Goal: Information Seeking & Learning: Learn about a topic

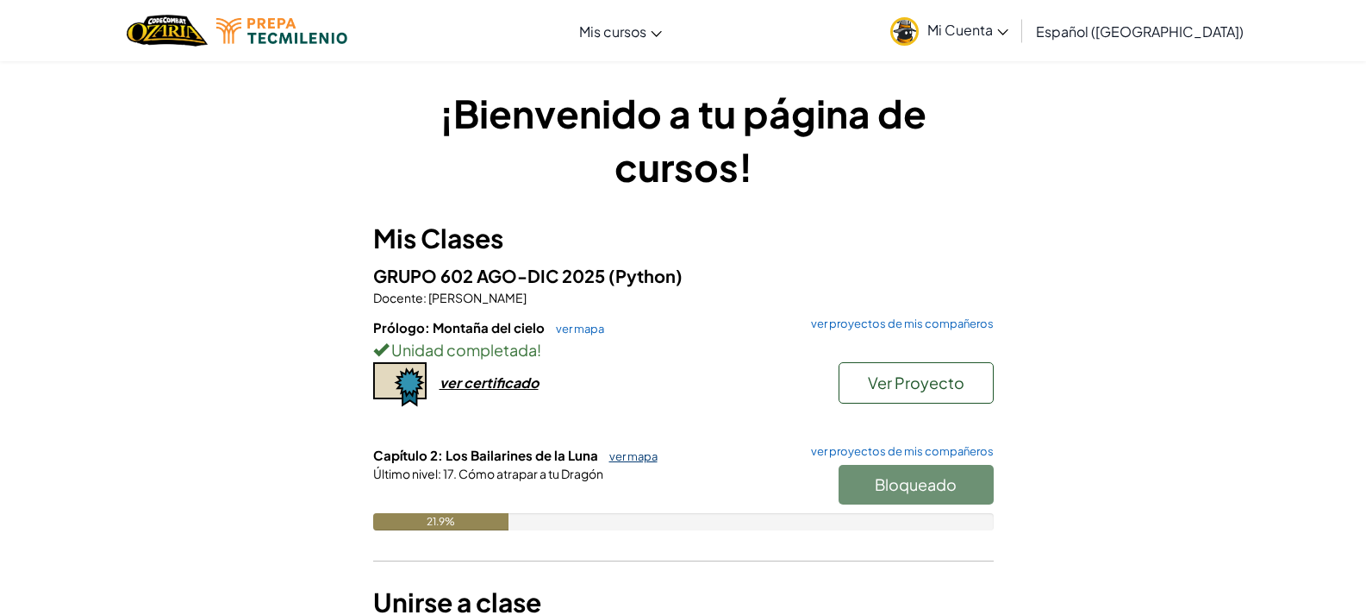
click at [631, 452] on link "ver mapa" at bounding box center [629, 456] width 57 height 14
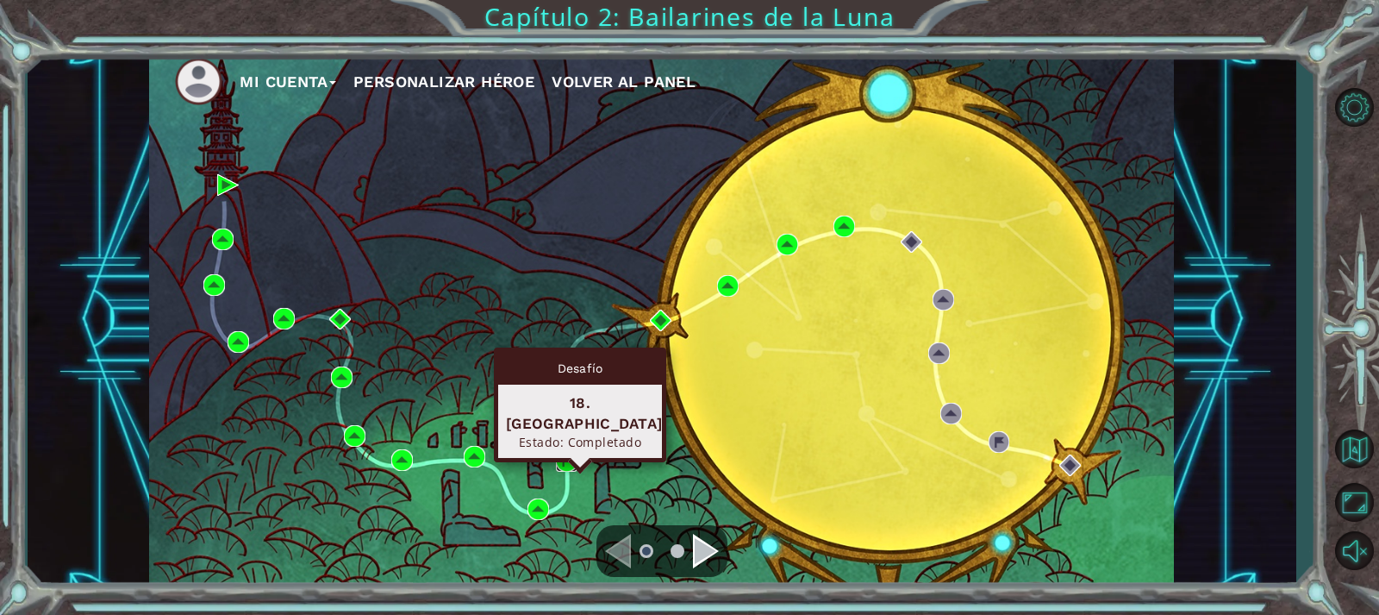
click at [570, 459] on img at bounding box center [567, 461] width 22 height 22
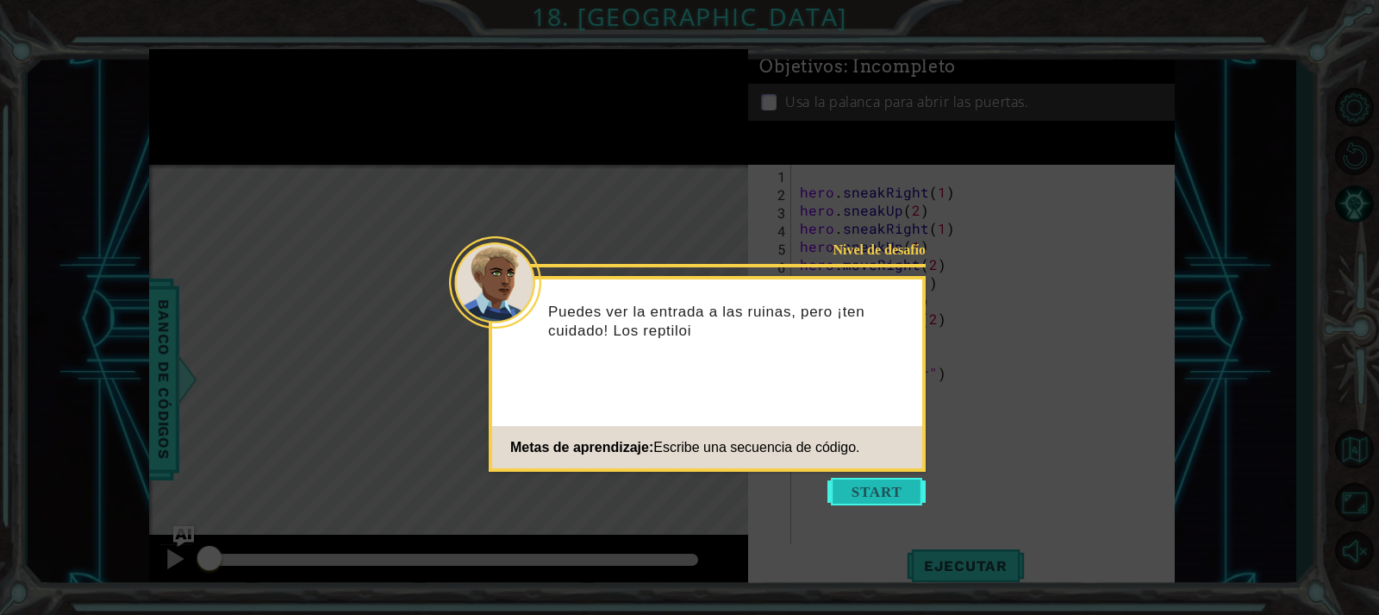
click at [887, 487] on button "Start" at bounding box center [876, 491] width 98 height 28
